Goal: Task Accomplishment & Management: Manage account settings

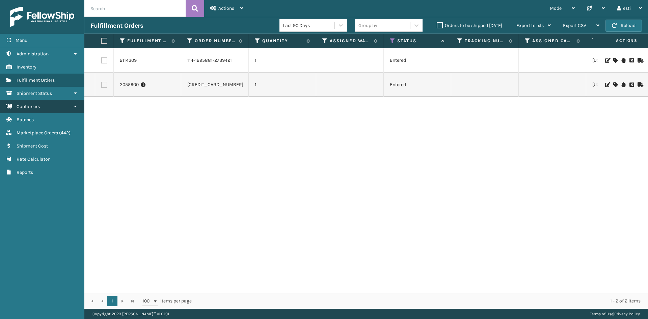
click at [40, 108] on span "Containers" at bounding box center [28, 107] width 23 height 6
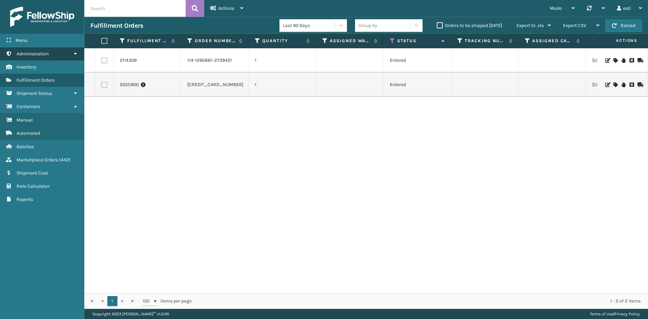
click at [51, 57] on link "Administration" at bounding box center [42, 53] width 84 height 13
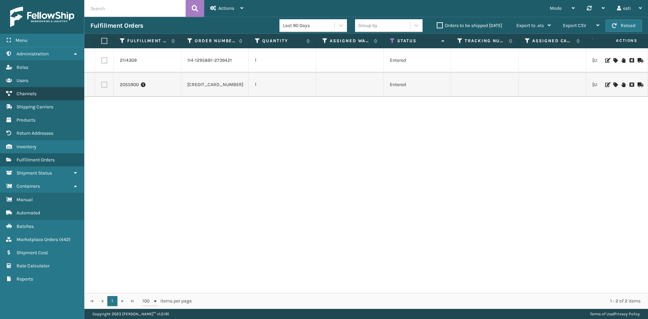
click at [43, 93] on link "Channels" at bounding box center [42, 93] width 84 height 13
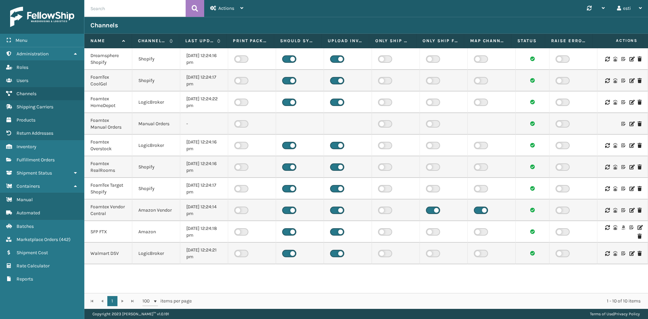
click at [638, 229] on icon at bounding box center [640, 227] width 4 height 5
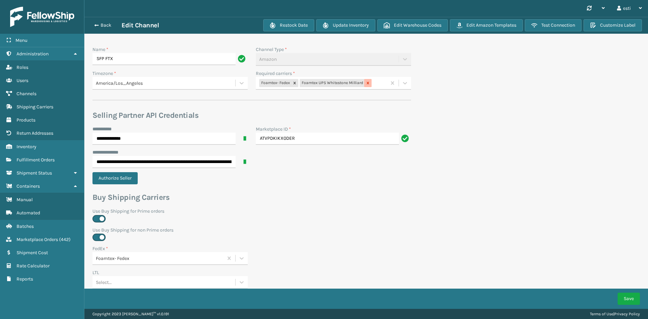
drag, startPoint x: 366, startPoint y: 82, endPoint x: 349, endPoint y: 95, distance: 21.2
click at [366, 82] on icon at bounding box center [368, 83] width 5 height 5
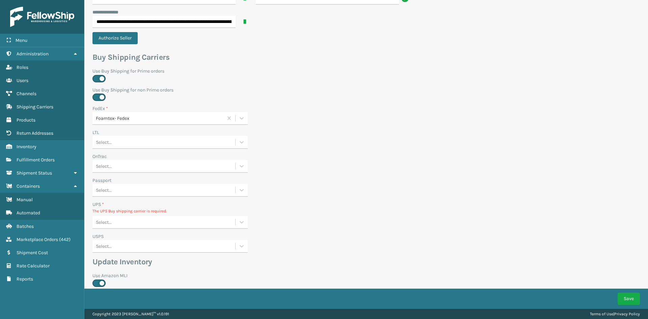
scroll to position [203, 0]
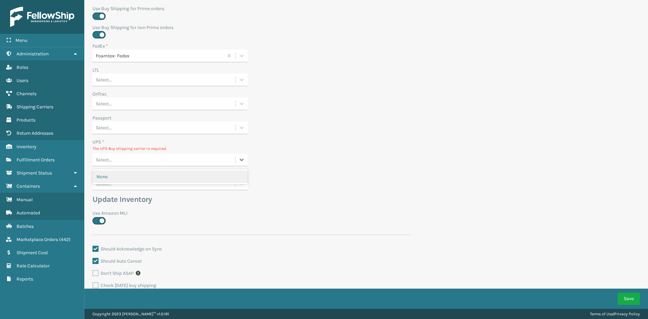
click at [134, 159] on div "Select..." at bounding box center [164, 159] width 143 height 11
click at [133, 177] on div "None" at bounding box center [170, 177] width 155 height 12
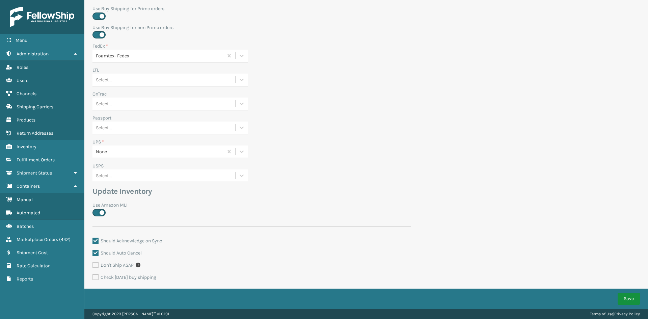
click at [630, 298] on button "Save" at bounding box center [629, 299] width 22 height 12
